Goal: Understand process/instructions

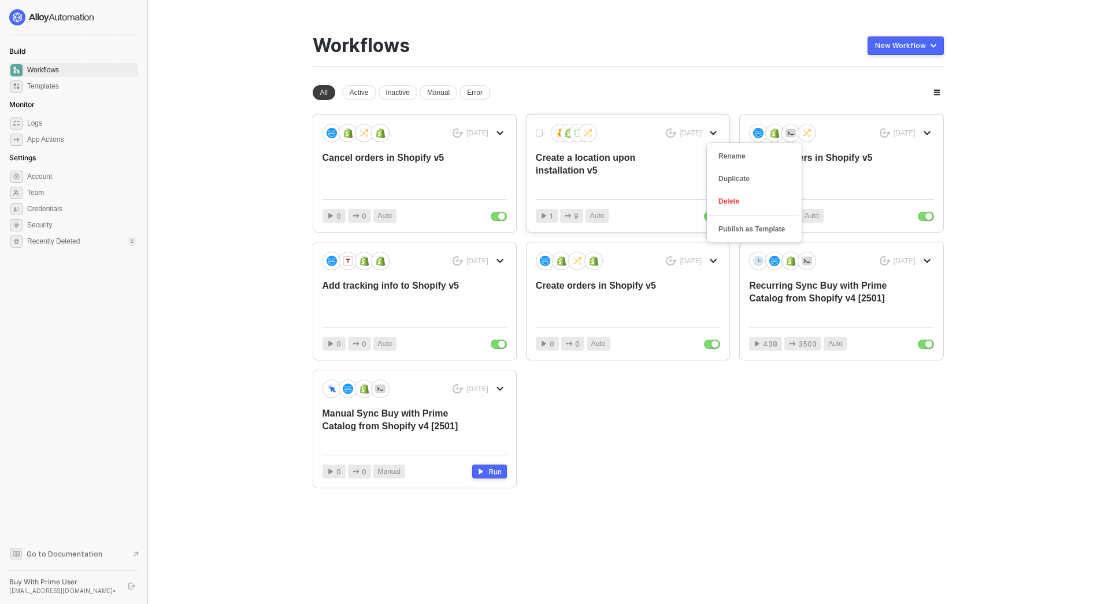
click at [716, 130] on icon "icon-arrow-down" at bounding box center [713, 132] width 7 height 7
click at [597, 160] on div "Create a location upon installation v5" at bounding box center [609, 170] width 147 height 38
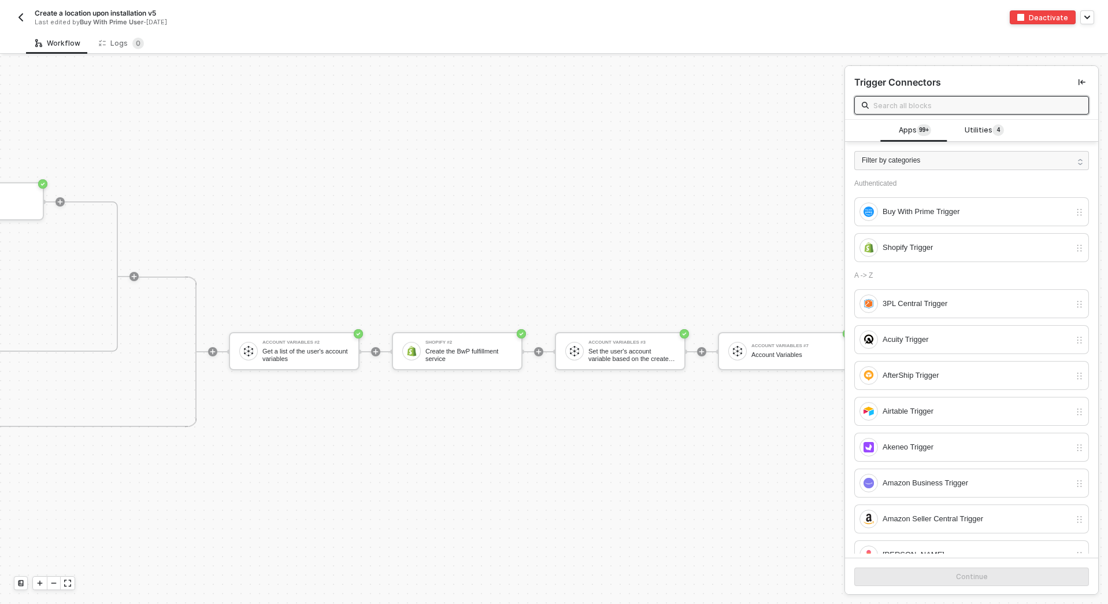
scroll to position [295, 1645]
